Goal: Information Seeking & Learning: Learn about a topic

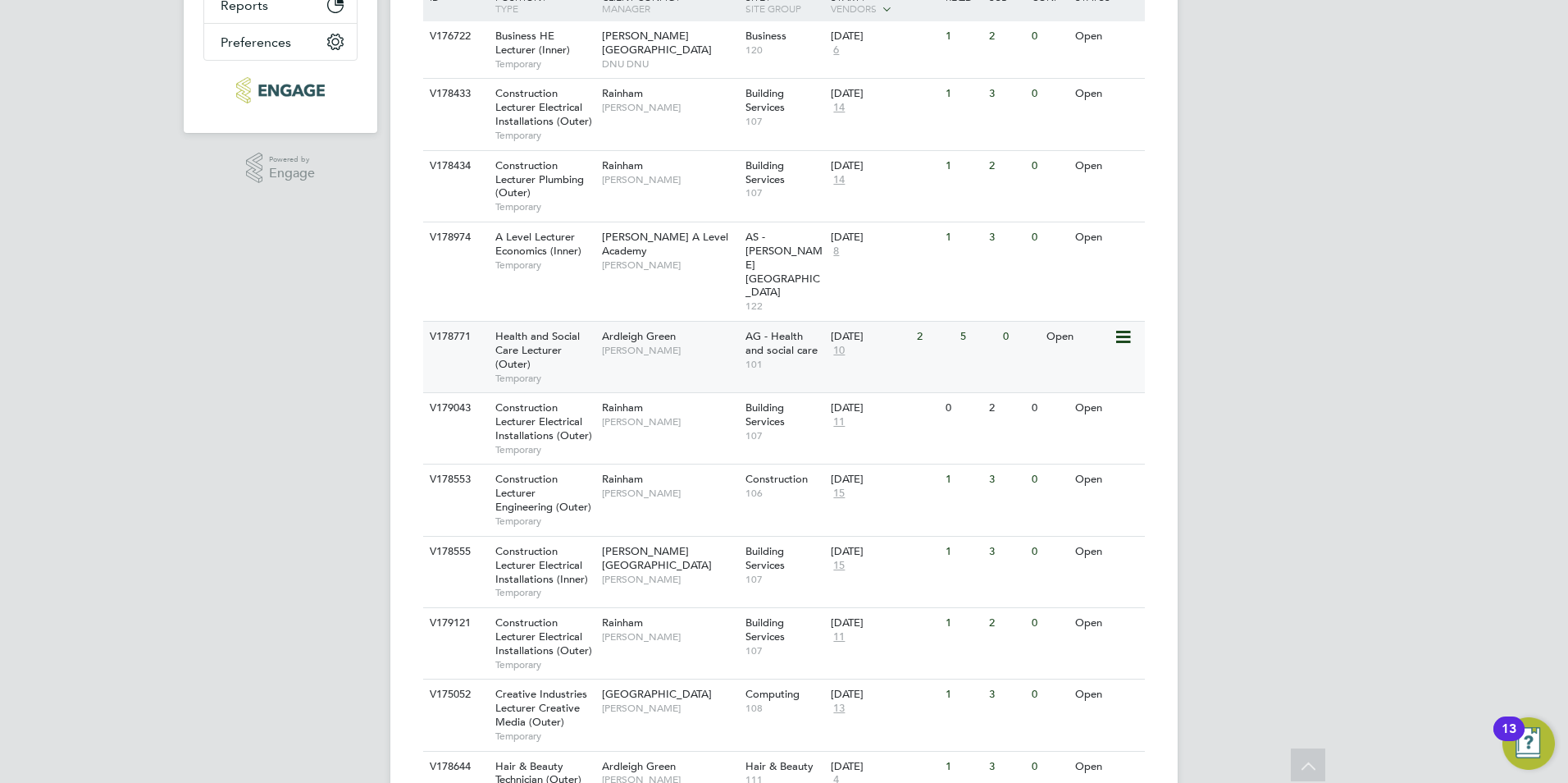
scroll to position [410, 0]
click at [628, 342] on span "[PERSON_NAME]" at bounding box center [669, 349] width 135 height 13
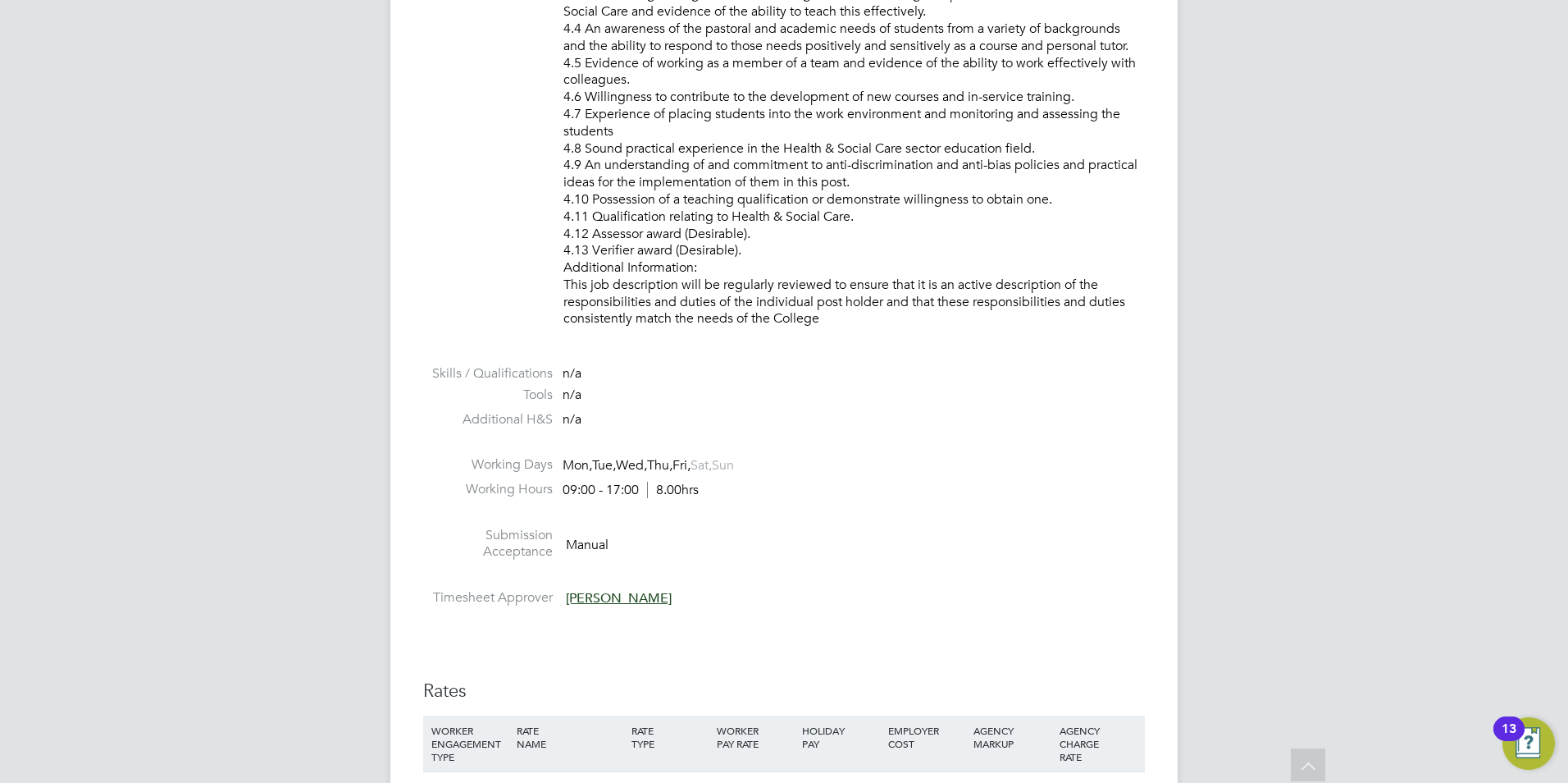
scroll to position [2052, 0]
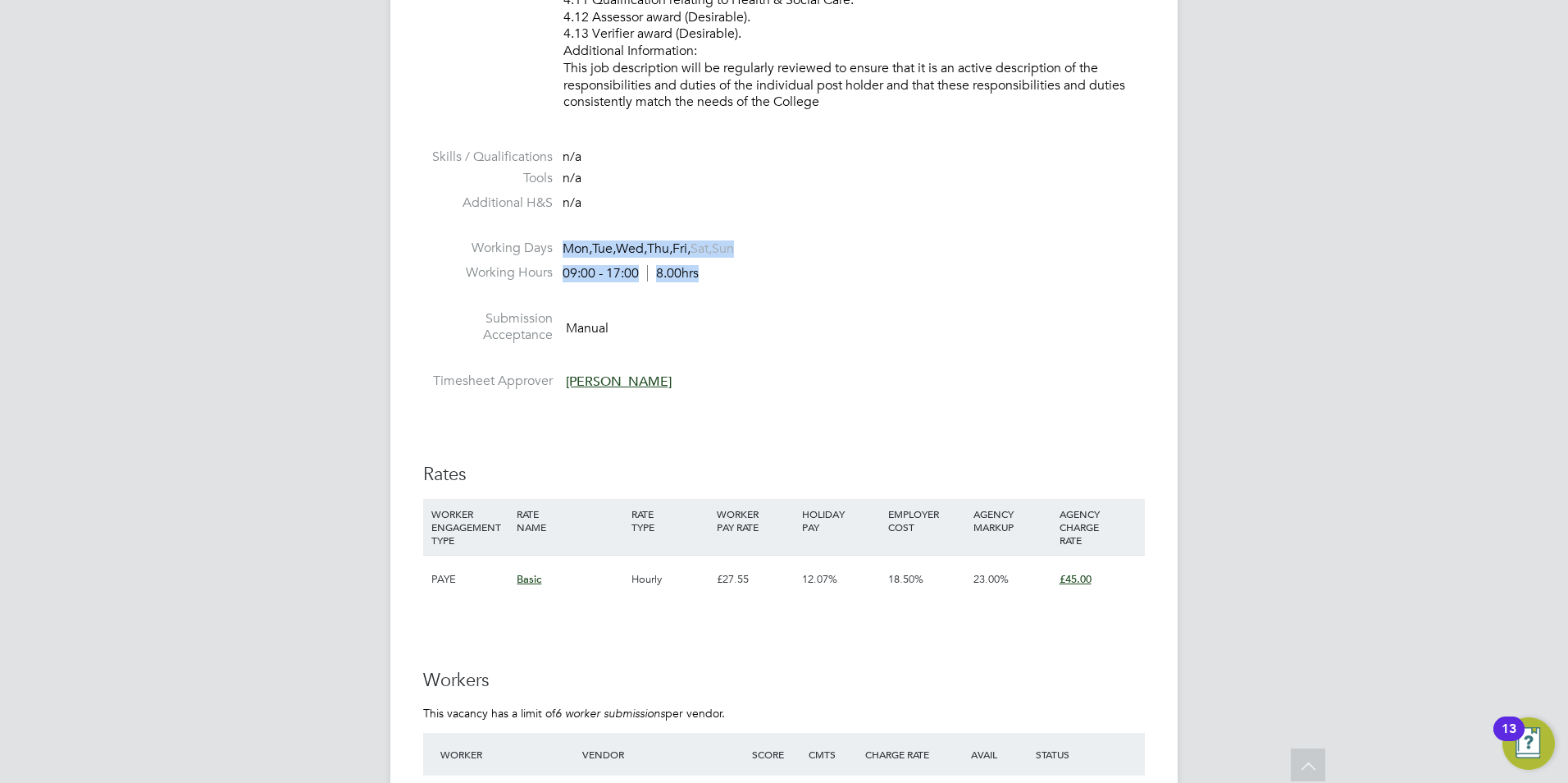
drag, startPoint x: 735, startPoint y: 275, endPoint x: 544, endPoint y: 235, distance: 195.1
drag, startPoint x: 544, startPoint y: 235, endPoint x: 603, endPoint y: 256, distance: 62.6
click at [603, 256] on span "Tue," at bounding box center [604, 248] width 24 height 16
click at [647, 251] on span "Wed," at bounding box center [632, 248] width 31 height 16
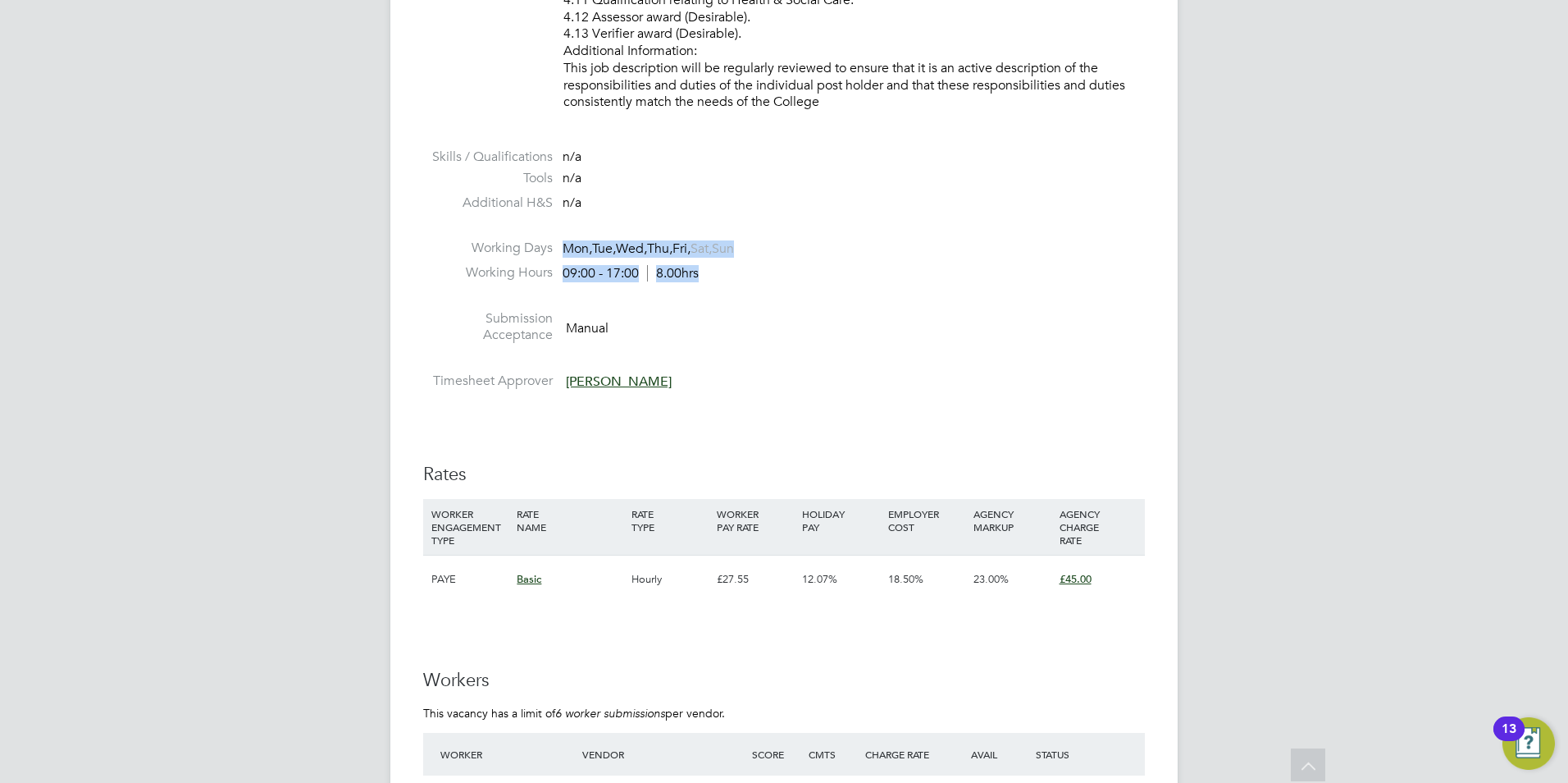
drag, startPoint x: 721, startPoint y: 268, endPoint x: 550, endPoint y: 251, distance: 171.8
drag, startPoint x: 550, startPoint y: 251, endPoint x: 665, endPoint y: 270, distance: 116.6
click at [665, 270] on span "8.00hrs" at bounding box center [673, 273] width 52 height 16
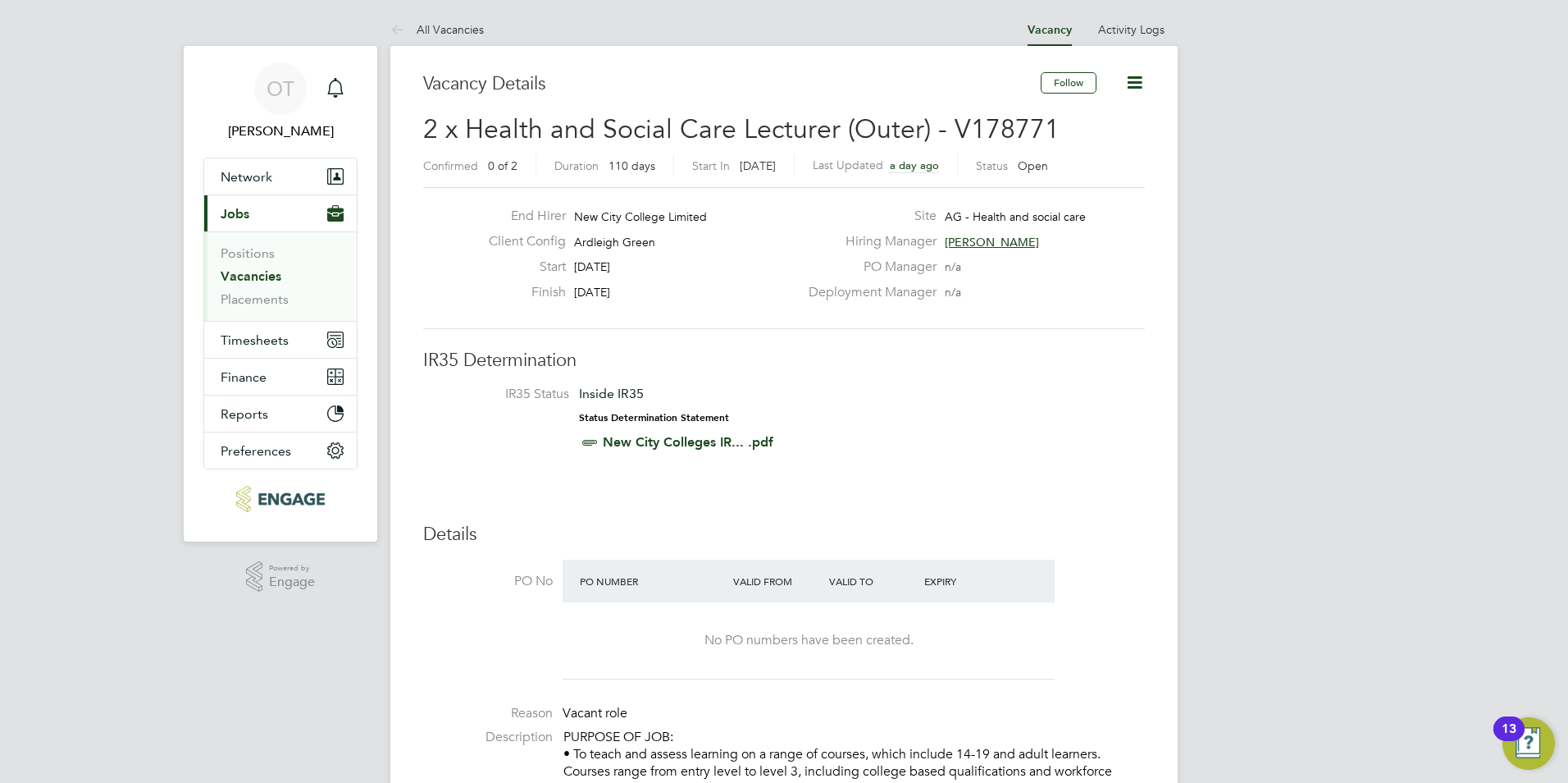
drag, startPoint x: 631, startPoint y: 283, endPoint x: 553, endPoint y: 233, distance: 92.6
click at [553, 233] on div "End Hirer New City College Limited Client Config Ardleigh Green Start 01 Sep 20…" at bounding box center [637, 257] width 324 height 101
drag, startPoint x: 553, startPoint y: 233, endPoint x: 585, endPoint y: 242, distance: 33.2
click at [585, 242] on span "Ardleigh Green" at bounding box center [615, 241] width 82 height 14
click at [574, 239] on span "Ardleigh Green" at bounding box center [615, 241] width 82 height 14
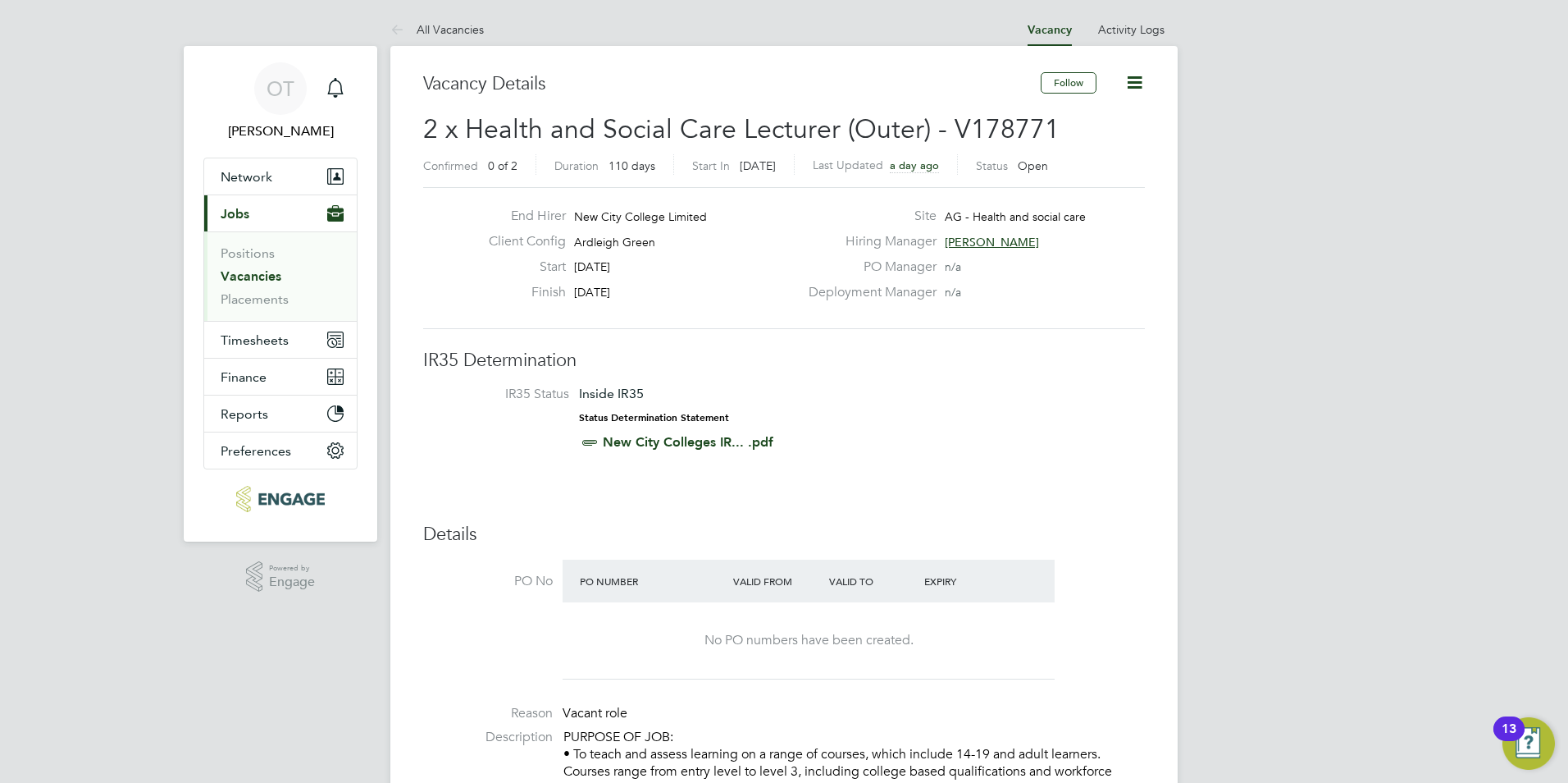
drag, startPoint x: 576, startPoint y: 239, endPoint x: 641, endPoint y: 296, distance: 86.5
click at [641, 296] on div "End Hirer New City College Limited Client Config Ardleigh Green Start 01 Sep 20…" at bounding box center [637, 257] width 324 height 101
click at [639, 290] on div "Finish 19 Dec 2025" at bounding box center [637, 297] width 324 height 25
drag, startPoint x: 639, startPoint y: 290, endPoint x: 582, endPoint y: 242, distance: 74.5
click at [582, 242] on div "End Hirer New City College Limited Client Config Ardleigh Green Start 01 Sep 20…" at bounding box center [637, 257] width 324 height 101
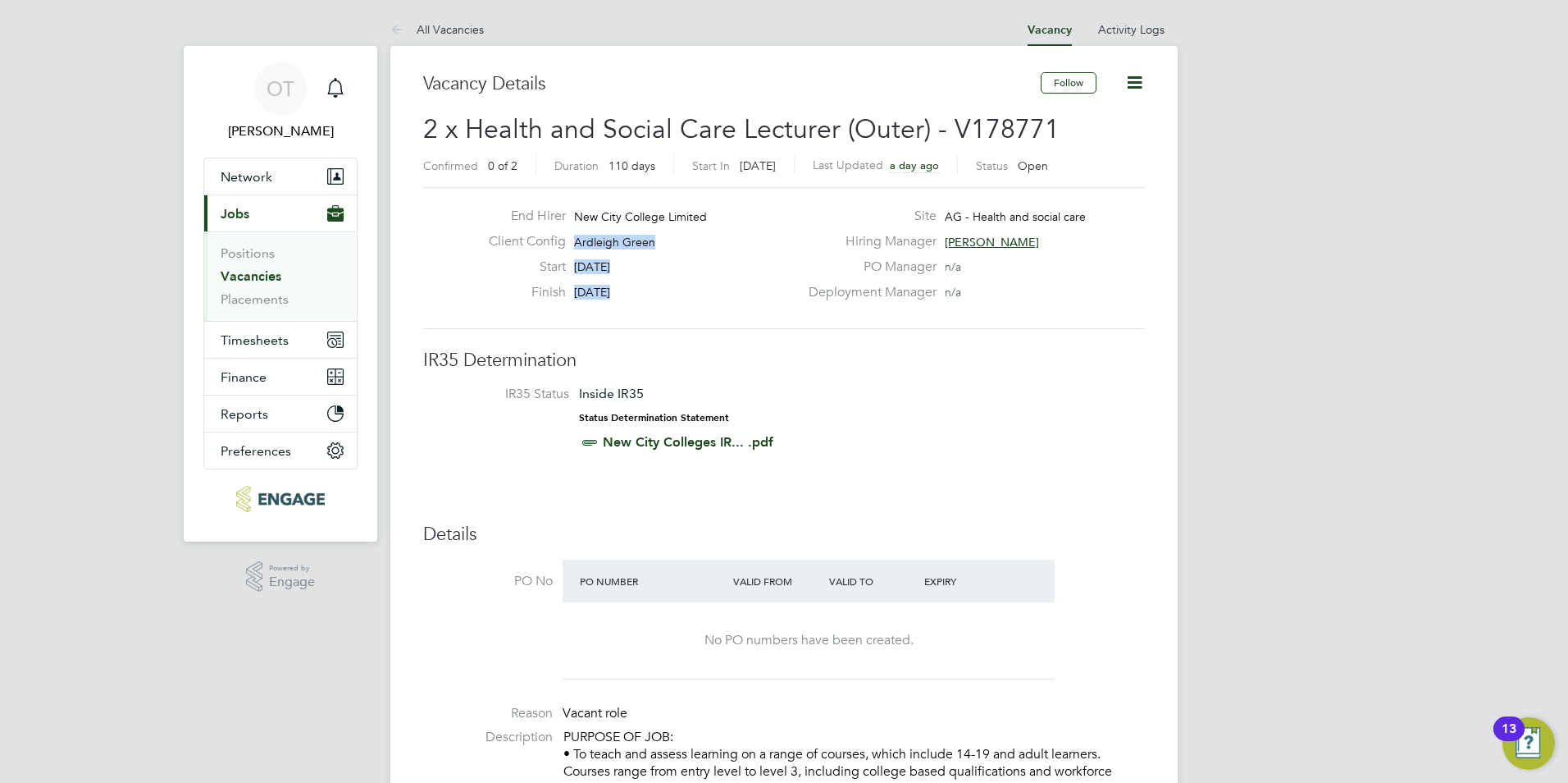
drag, startPoint x: 582, startPoint y: 242, endPoint x: 702, endPoint y: 368, distance: 174.0
click at [731, 360] on h3 "IR35 Determination" at bounding box center [784, 360] width 722 height 24
drag, startPoint x: 591, startPoint y: 383, endPoint x: 803, endPoint y: 474, distance: 230.7
drag, startPoint x: 803, startPoint y: 474, endPoint x: 796, endPoint y: 504, distance: 30.8
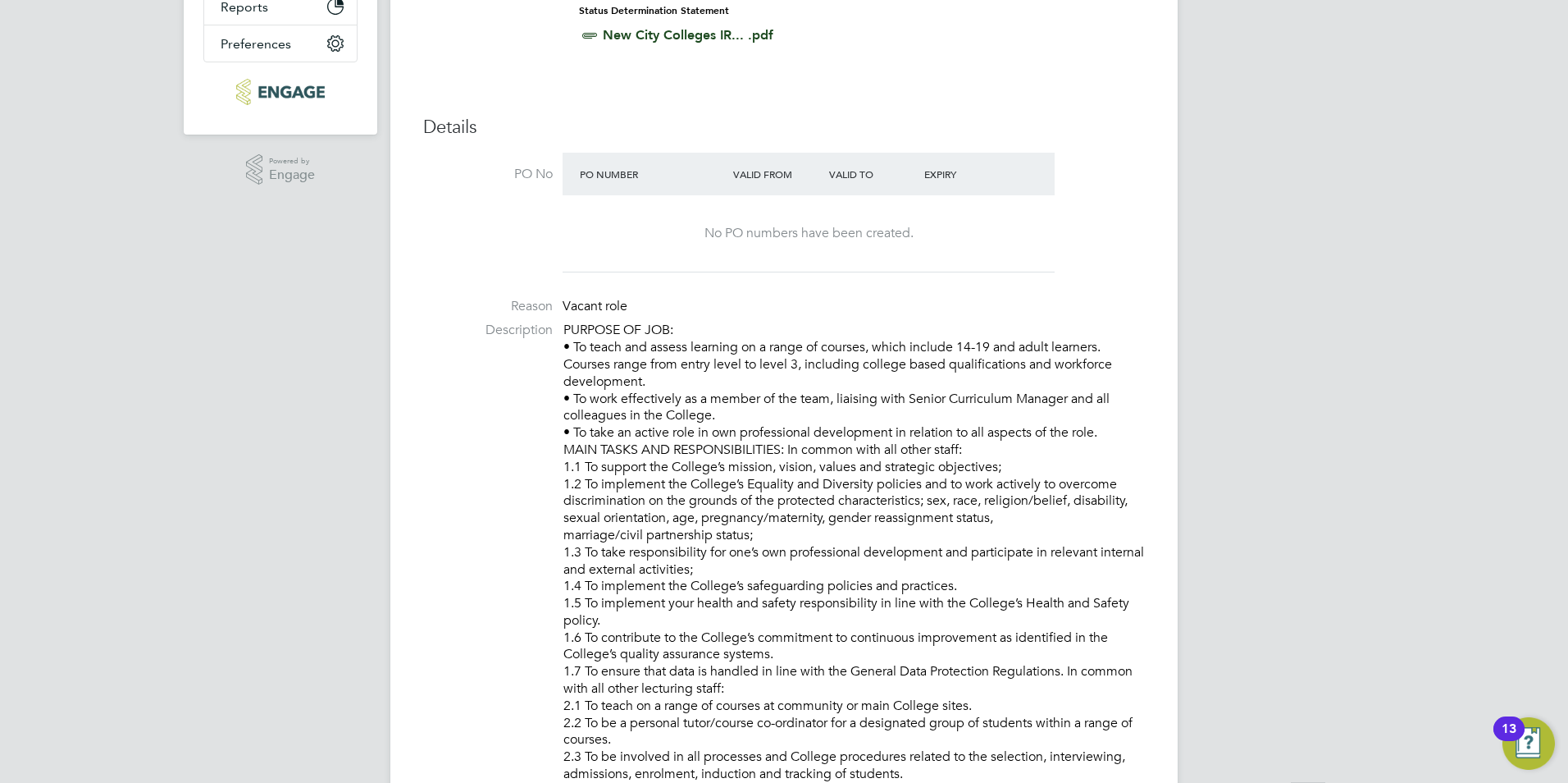
scroll to position [410, 0]
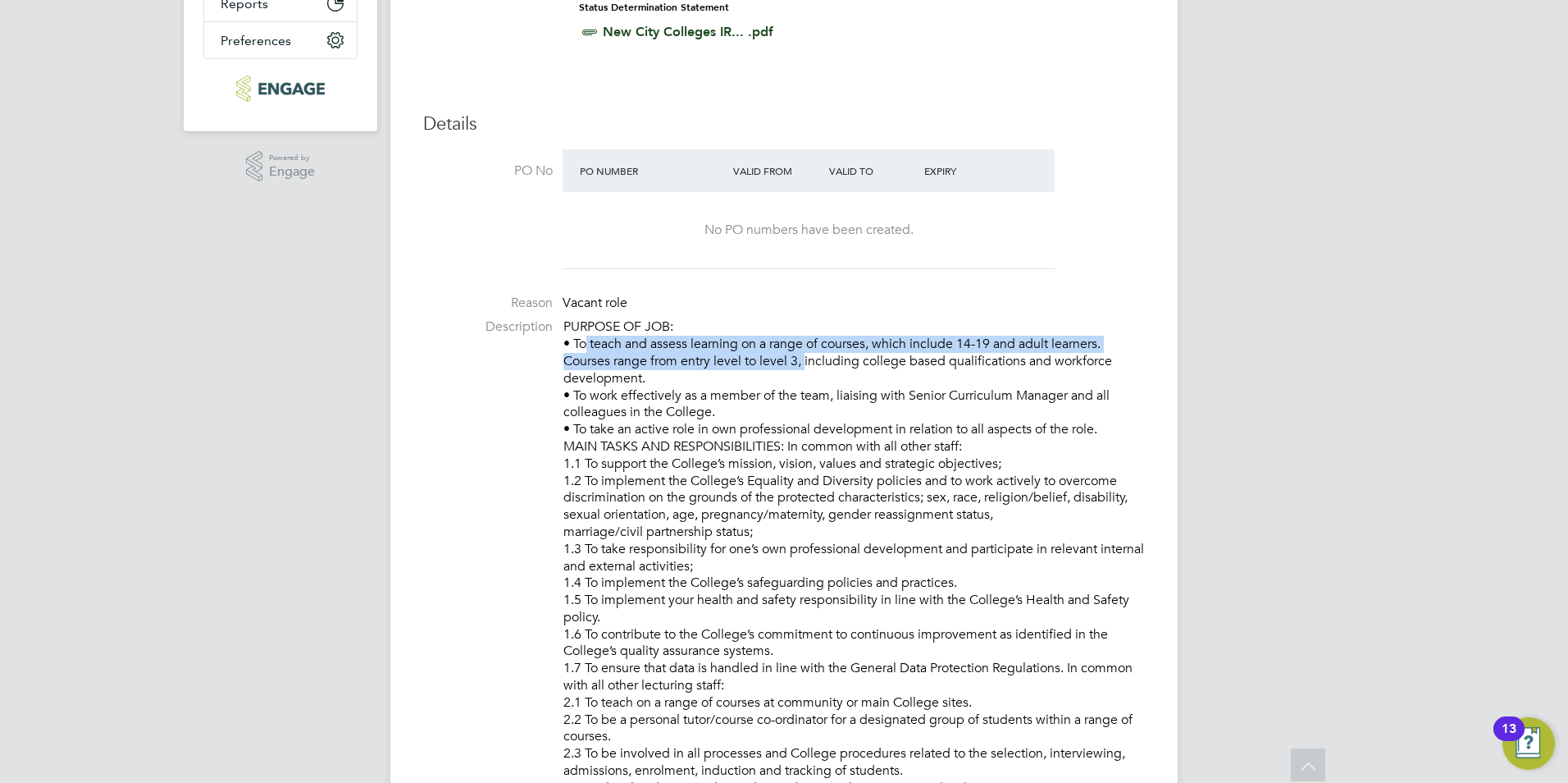
drag, startPoint x: 802, startPoint y: 363, endPoint x: 573, endPoint y: 345, distance: 229.7
drag, startPoint x: 574, startPoint y: 337, endPoint x: 798, endPoint y: 357, distance: 224.9
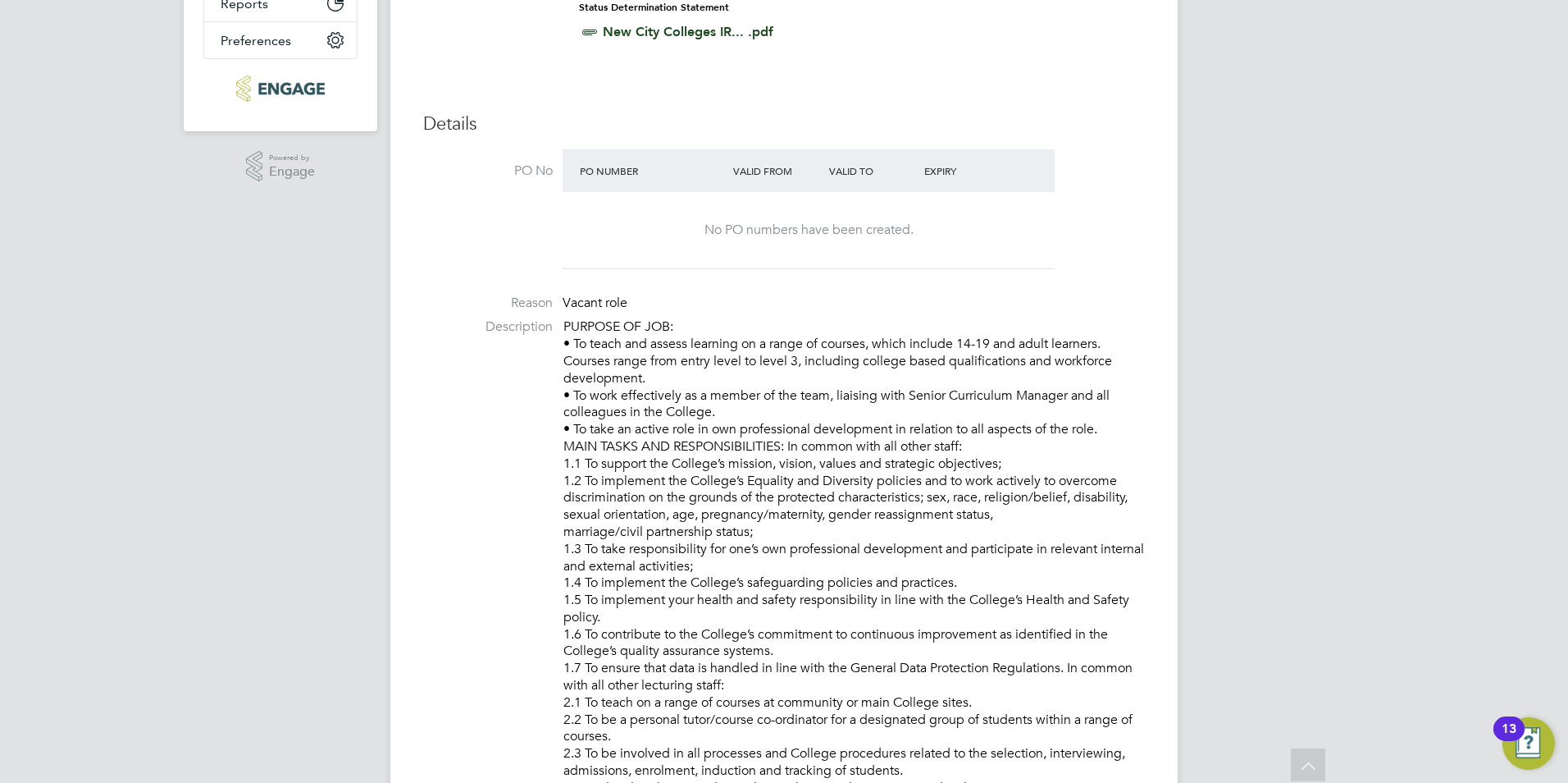
drag, startPoint x: 798, startPoint y: 357, endPoint x: 812, endPoint y: 364, distance: 15.7
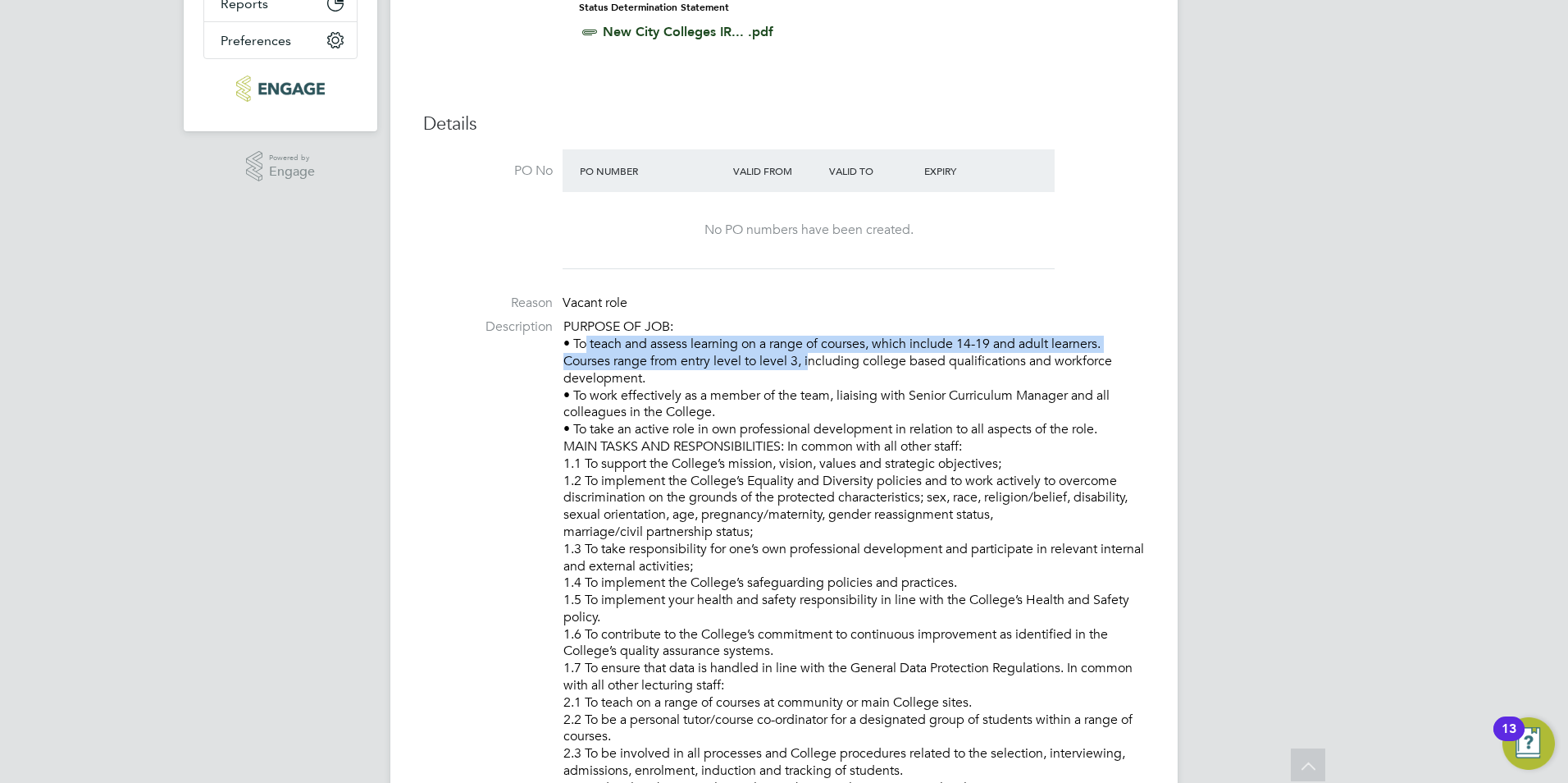
drag, startPoint x: 802, startPoint y: 357, endPoint x: 576, endPoint y: 340, distance: 226.6
drag, startPoint x: 576, startPoint y: 340, endPoint x: 805, endPoint y: 354, distance: 229.4
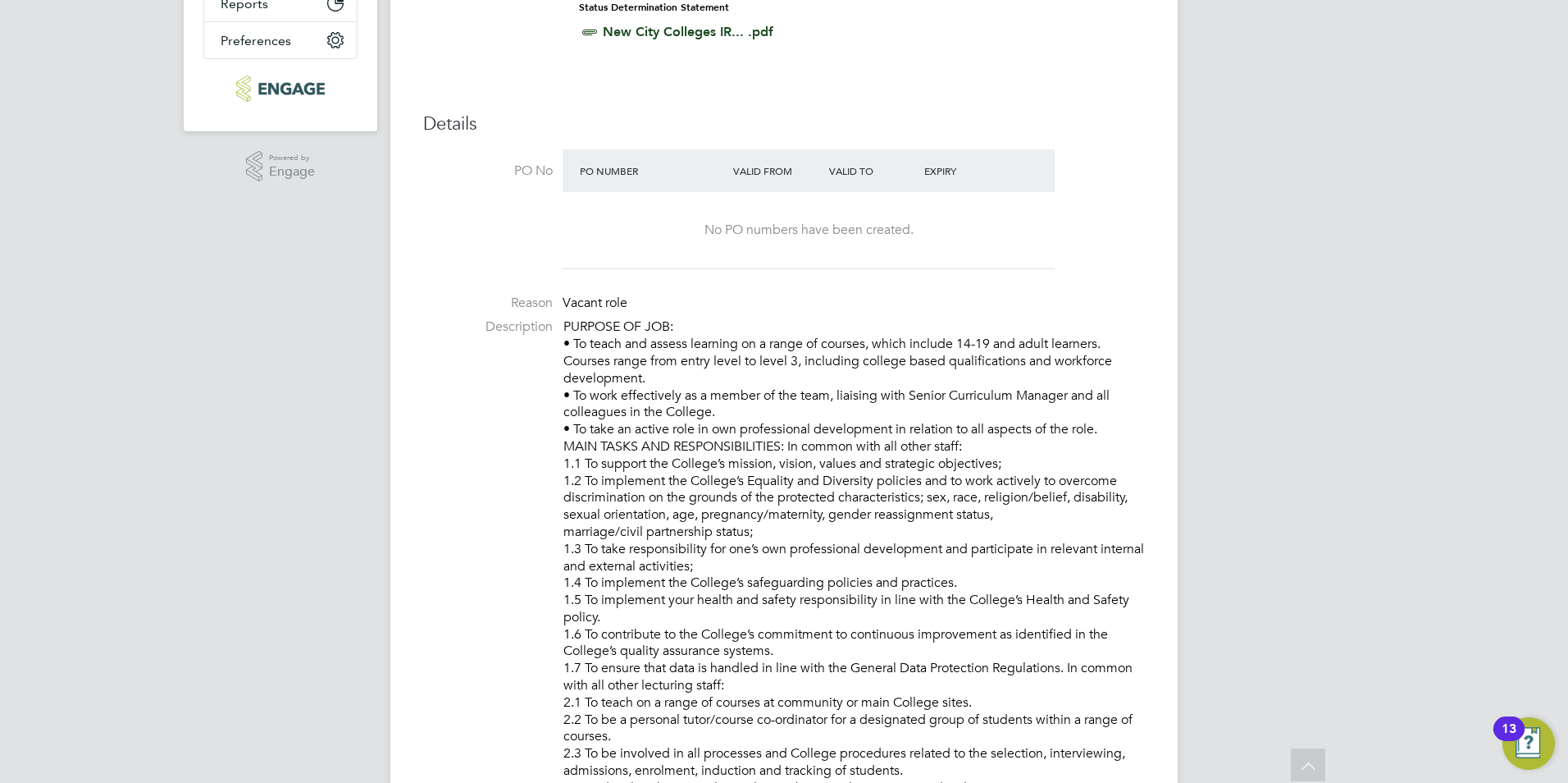
scroll to position [0, 0]
